Goal: Task Accomplishment & Management: Complete application form

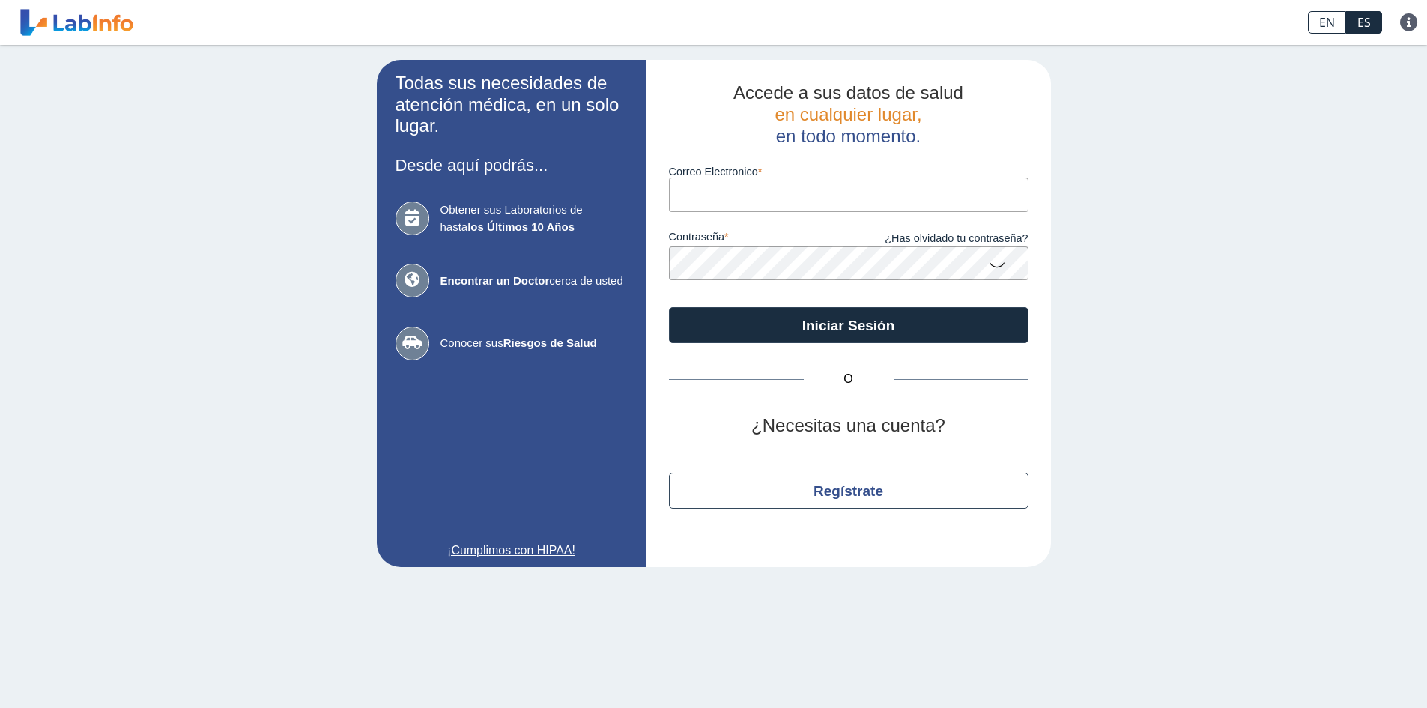
drag, startPoint x: 0, startPoint y: 0, endPoint x: 813, endPoint y: 188, distance: 834.7
click at [813, 188] on input "Correo Electronico" at bounding box center [848, 194] width 359 height 34
click at [1158, 214] on div "Todas sus necesidades de atención médica, en un solo lugar. Desde aquí podrás..…" at bounding box center [713, 313] width 1427 height 537
click at [1171, 194] on div "Todas sus necesidades de atención médica, en un solo lugar. Desde aquí podrás..…" at bounding box center [713, 313] width 1427 height 537
